Goal: Information Seeking & Learning: Learn about a topic

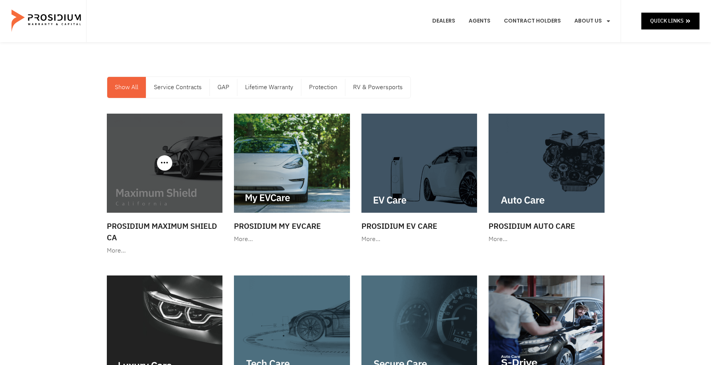
click at [144, 166] on img at bounding box center [165, 163] width 116 height 99
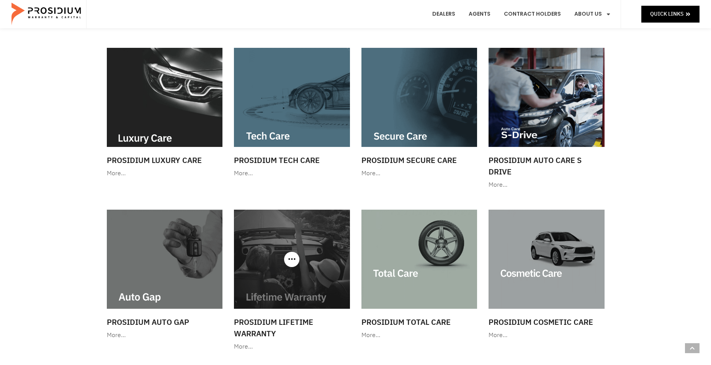
scroll to position [255, 0]
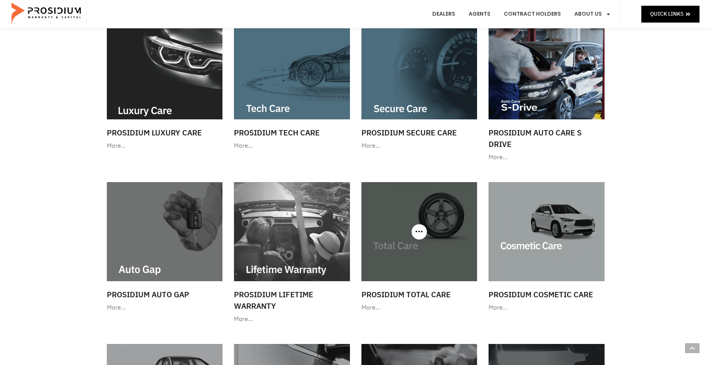
click at [404, 211] on img at bounding box center [420, 231] width 116 height 99
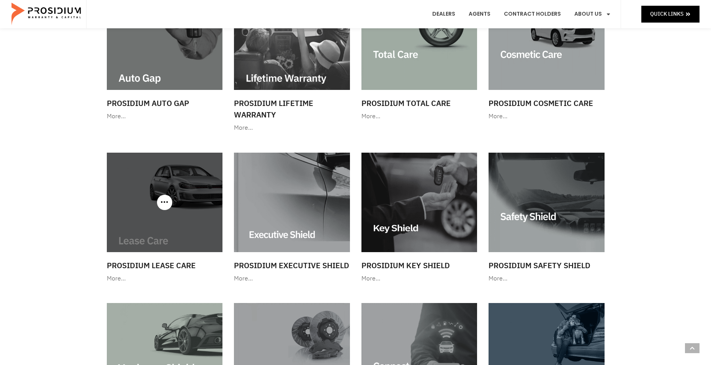
scroll to position [510, 0]
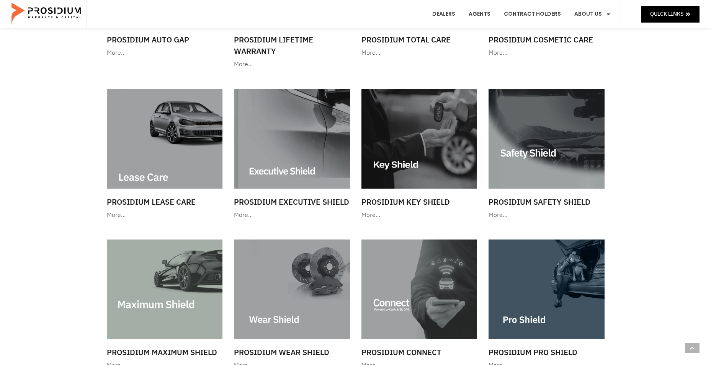
click at [267, 124] on img at bounding box center [292, 138] width 116 height 99
click at [292, 268] on img at bounding box center [292, 289] width 116 height 99
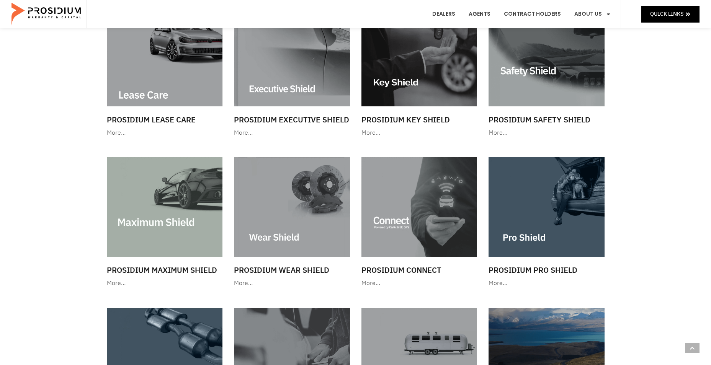
scroll to position [574, 0]
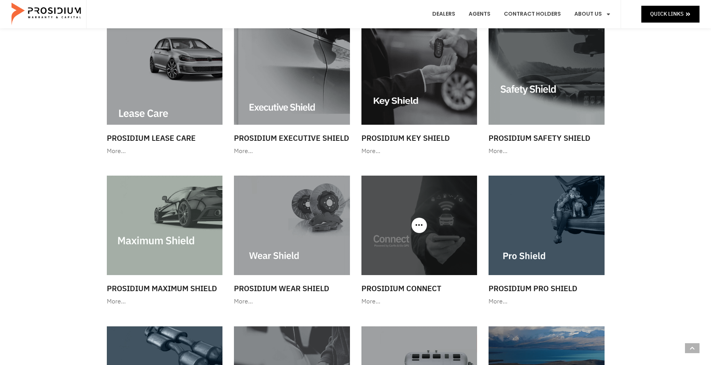
click at [386, 212] on img at bounding box center [420, 225] width 116 height 99
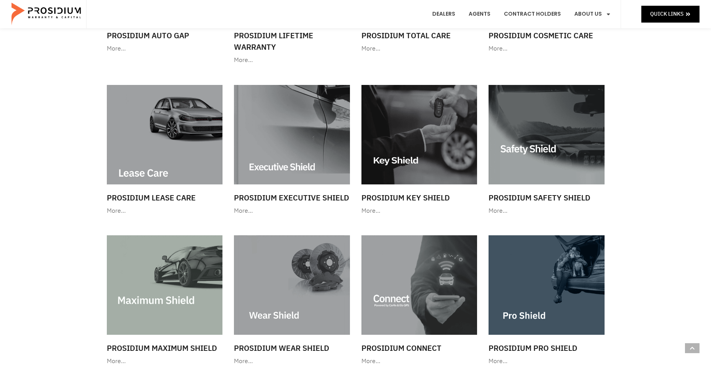
scroll to position [510, 0]
